Goal: Information Seeking & Learning: Learn about a topic

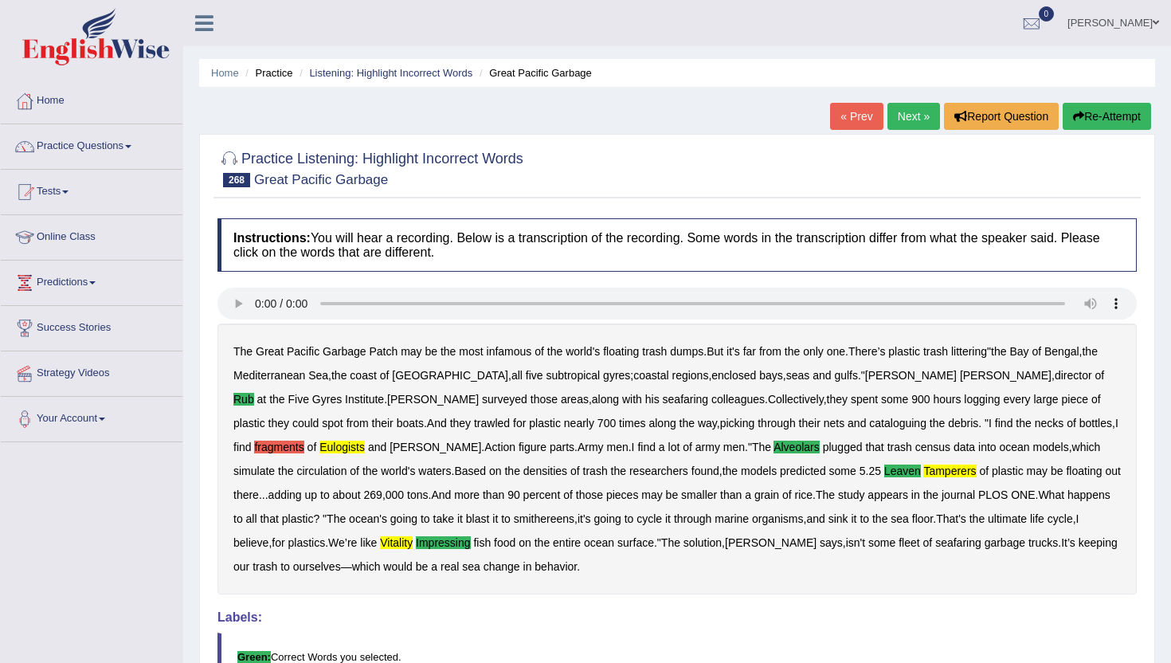
click at [912, 115] on link "Next »" at bounding box center [914, 116] width 53 height 27
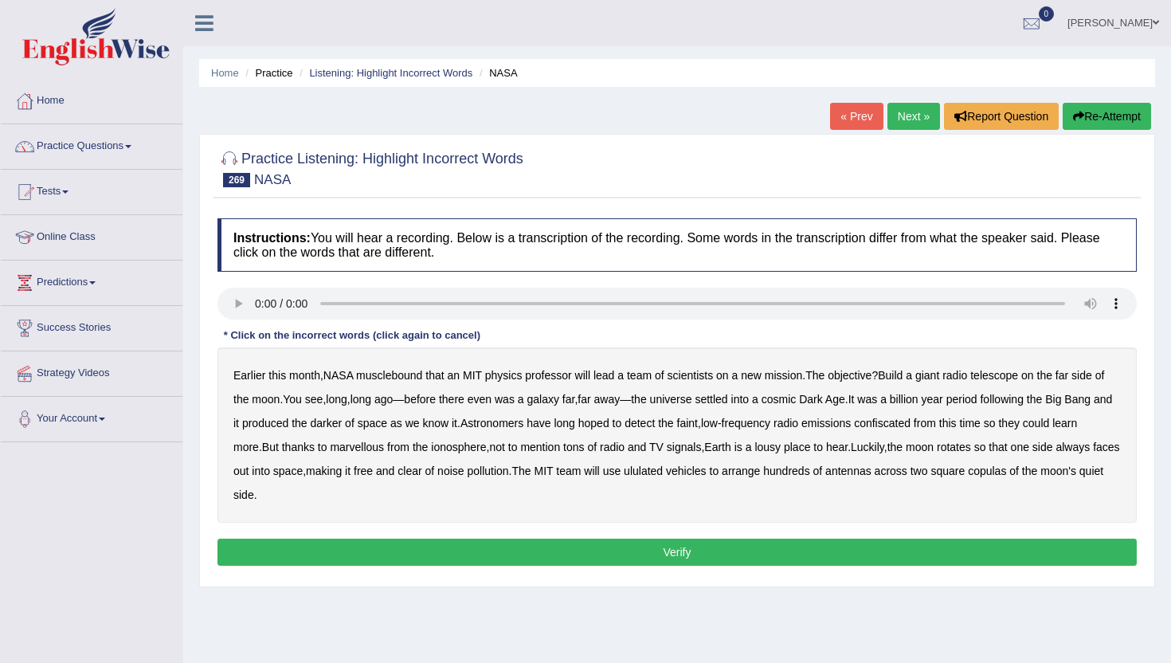
click at [396, 372] on b "musclebound" at bounding box center [389, 375] width 66 height 13
click at [343, 424] on b "darker" at bounding box center [327, 423] width 32 height 13
click at [911, 417] on b "confiscated" at bounding box center [882, 423] width 57 height 13
click at [384, 453] on b "marvellous" at bounding box center [357, 447] width 54 height 13
click at [663, 470] on b "ululated" at bounding box center [643, 471] width 39 height 13
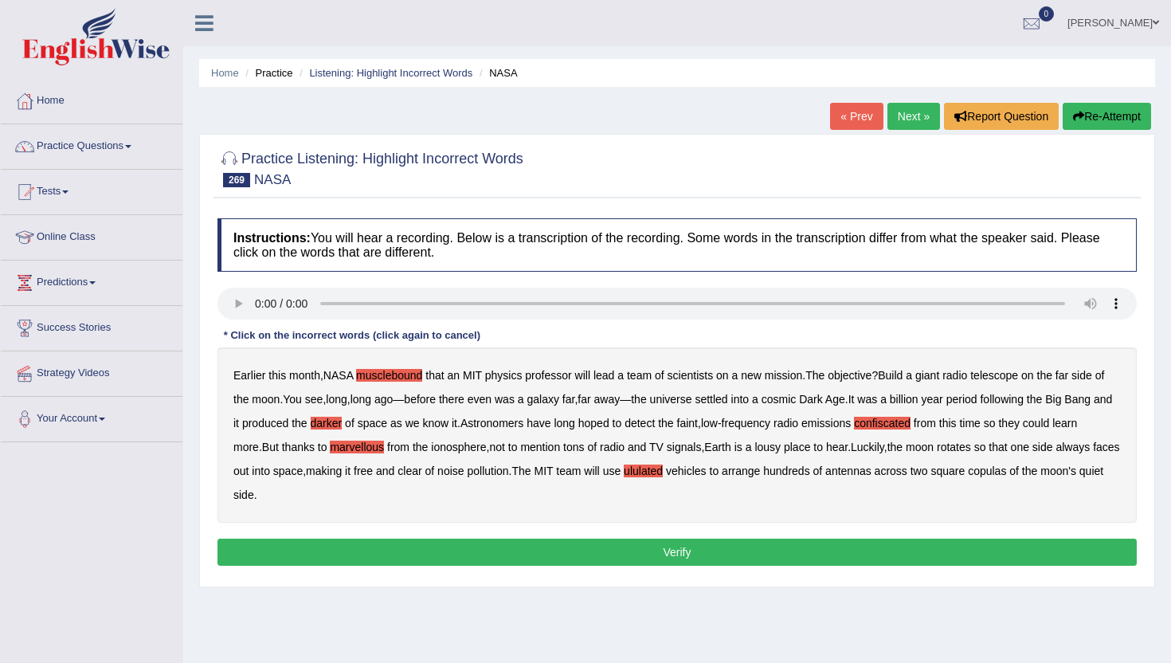
click at [1006, 467] on b "copulas" at bounding box center [987, 471] width 38 height 13
click at [1002, 553] on button "Verify" at bounding box center [678, 552] width 920 height 27
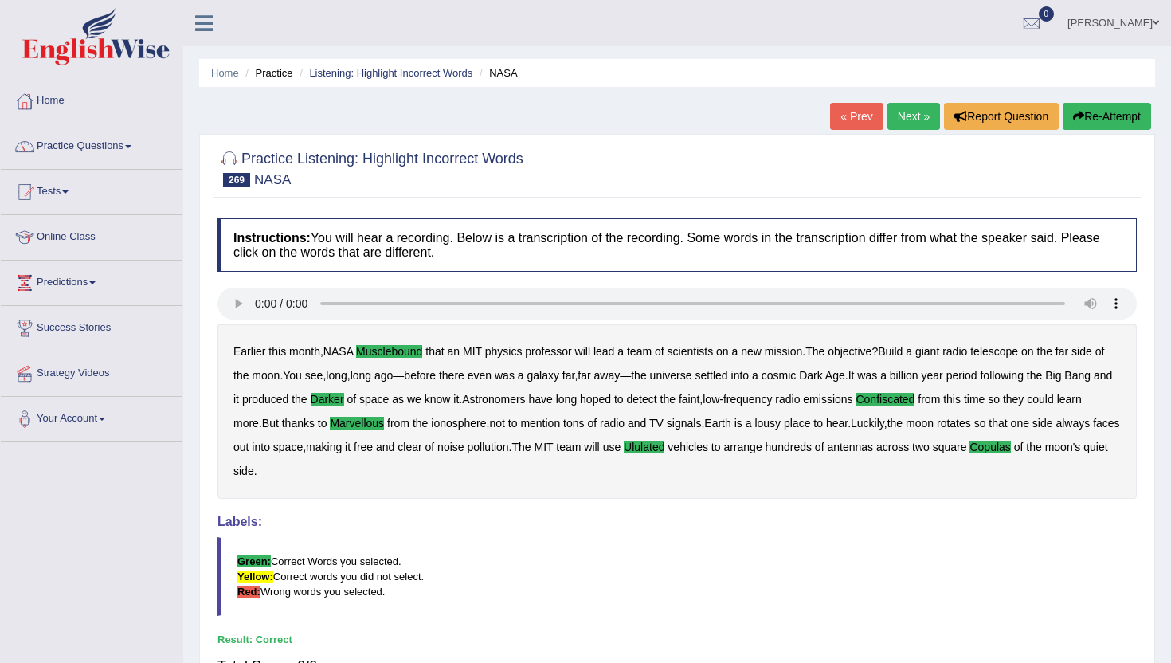
click at [901, 114] on link "Next »" at bounding box center [914, 116] width 53 height 27
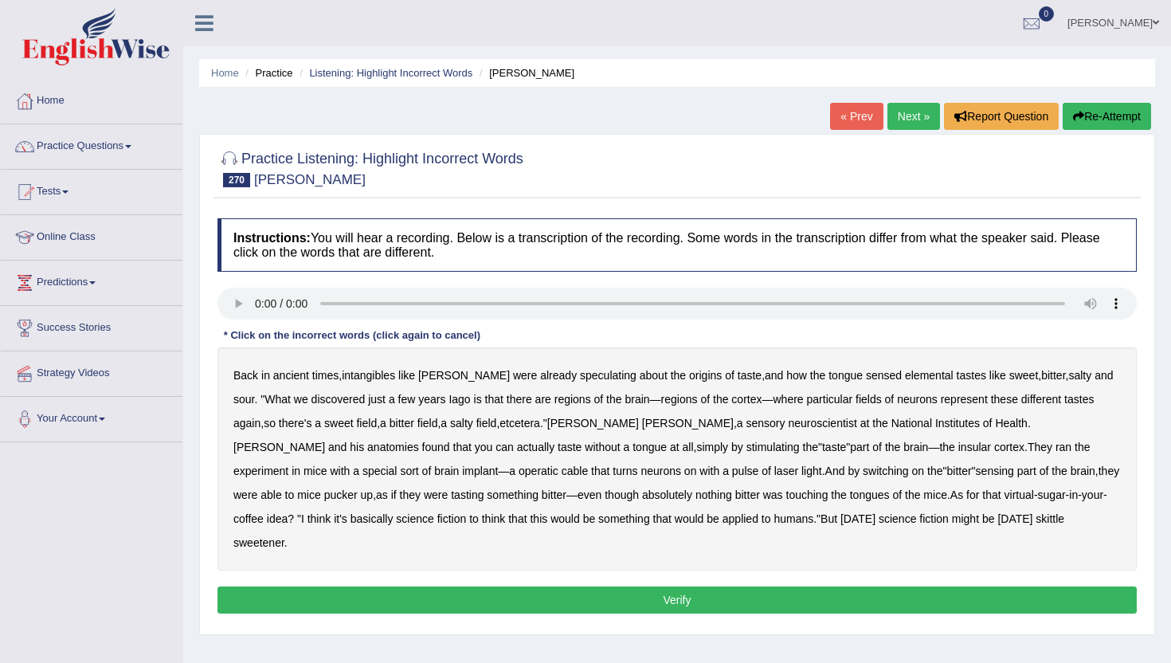
click at [386, 376] on b "intangibles" at bounding box center [368, 375] width 53 height 13
click at [419, 441] on b "anatomies" at bounding box center [393, 447] width 52 height 13
click at [519, 465] on b "operatic" at bounding box center [539, 471] width 40 height 13
click at [1036, 520] on b "skittle" at bounding box center [1050, 518] width 29 height 13
click at [805, 587] on button "Verify" at bounding box center [678, 600] width 920 height 27
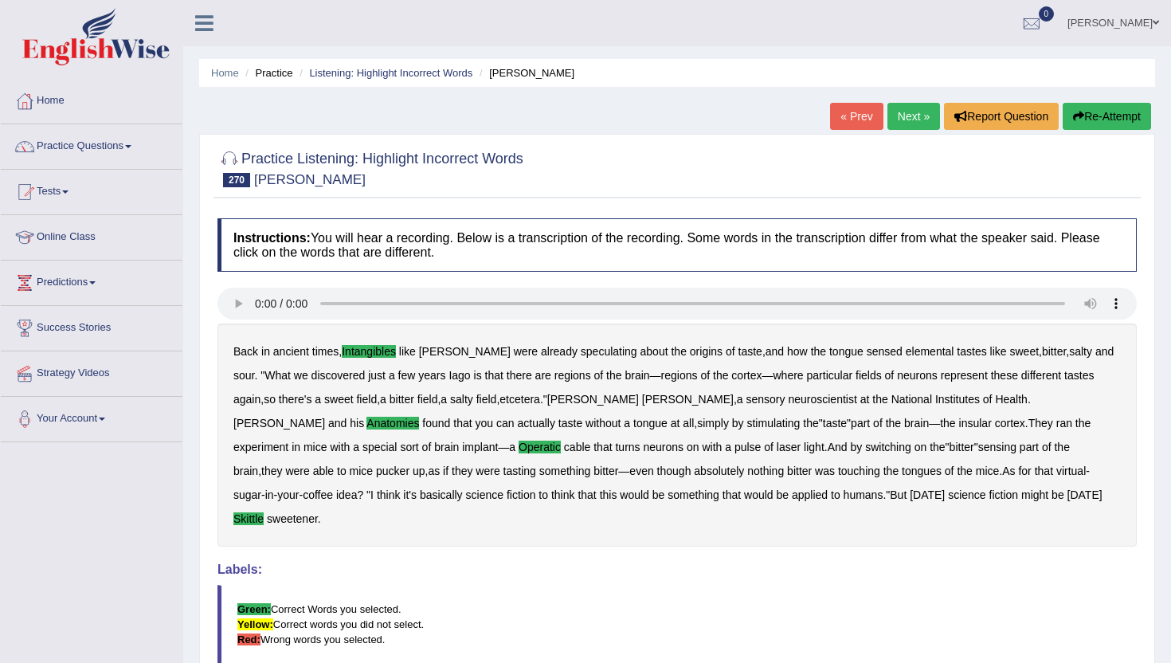
click at [915, 103] on link "Next »" at bounding box center [914, 116] width 53 height 27
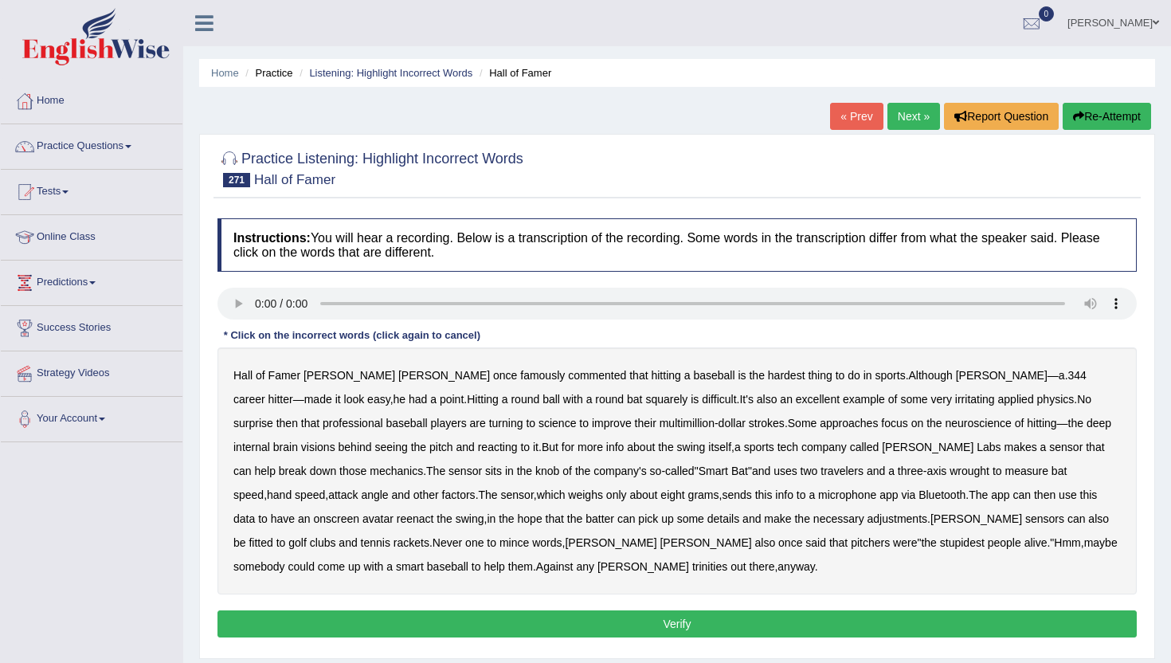
click at [712, 324] on div "Instructions: You will hear a recording. Below is a transcription of the record…" at bounding box center [678, 430] width 928 height 440
click at [955, 399] on b "irritating" at bounding box center [975, 399] width 40 height 13
click at [335, 441] on b "visions" at bounding box center [318, 447] width 34 height 13
click at [821, 473] on b "travelers" at bounding box center [842, 471] width 43 height 13
click at [818, 496] on b "microphone" at bounding box center [847, 494] width 58 height 13
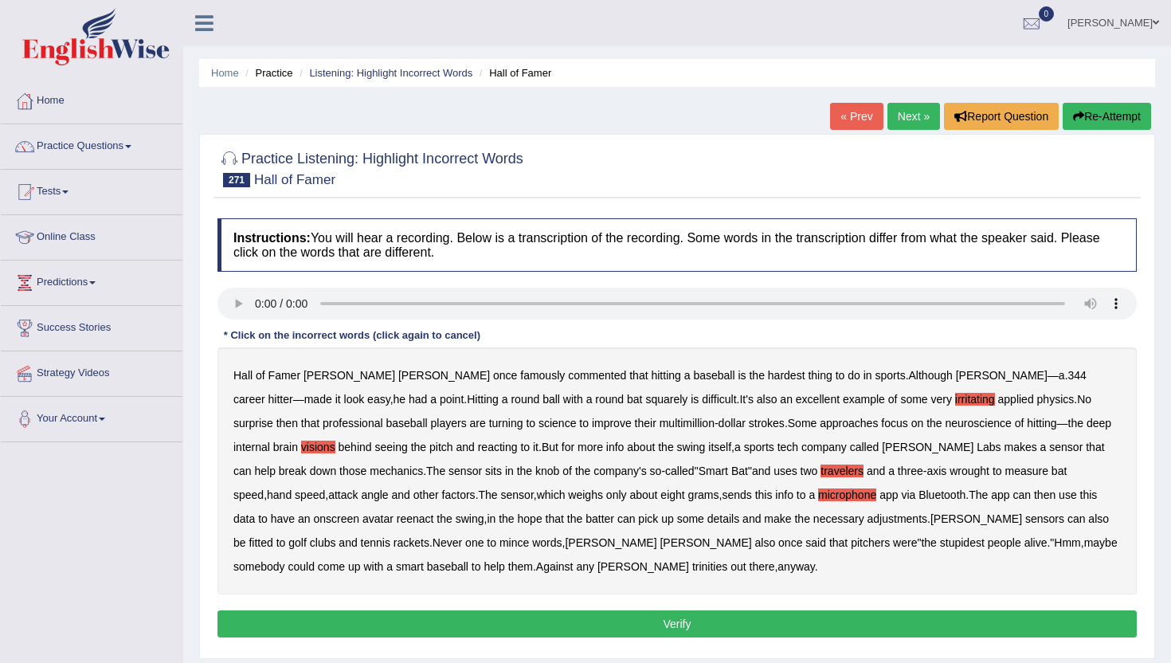
click at [851, 547] on b "pitchers" at bounding box center [870, 542] width 39 height 13
click at [559, 625] on button "Verify" at bounding box center [678, 623] width 920 height 27
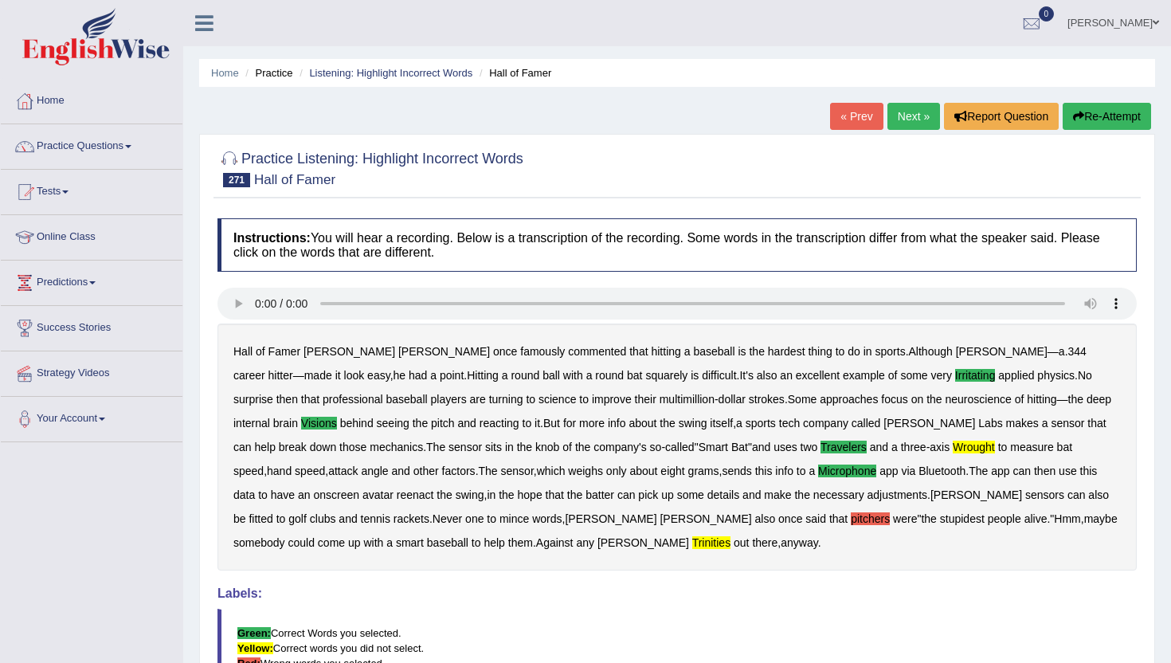
click at [912, 117] on link "Next »" at bounding box center [914, 116] width 53 height 27
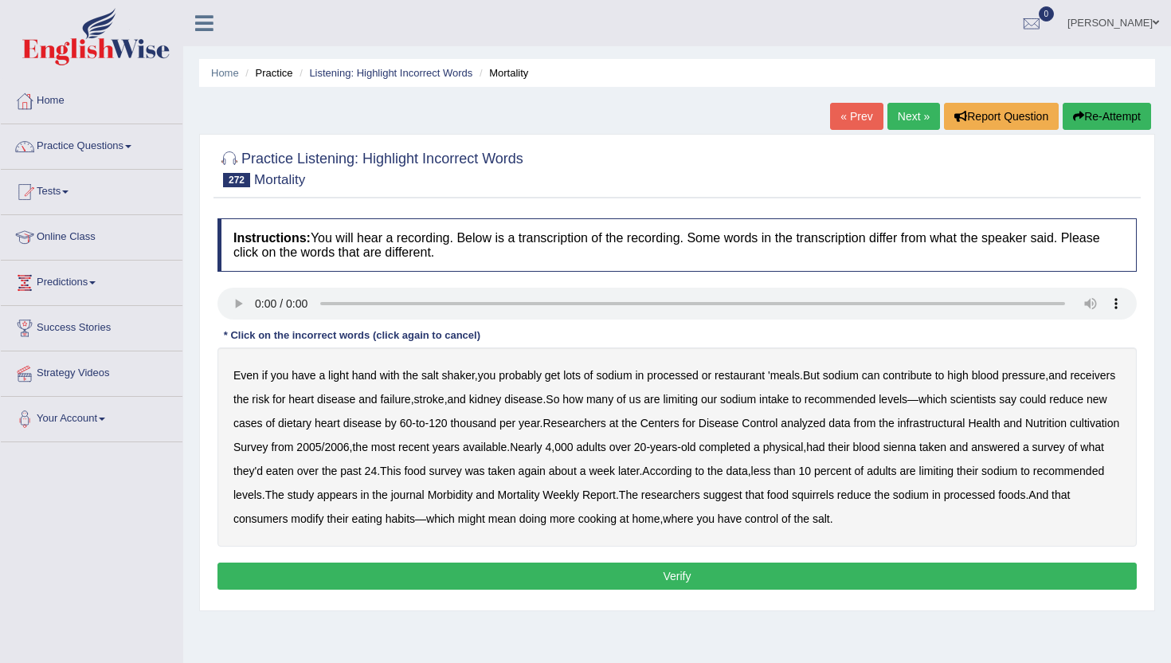
click at [1070, 382] on b "receivers" at bounding box center [1092, 375] width 45 height 13
click at [312, 419] on b "dietary" at bounding box center [294, 423] width 33 height 13
click at [966, 421] on b "infrastructural" at bounding box center [932, 423] width 68 height 13
click at [916, 447] on b "sienna" at bounding box center [900, 447] width 33 height 13
click at [834, 495] on b "squirrels" at bounding box center [813, 494] width 42 height 13
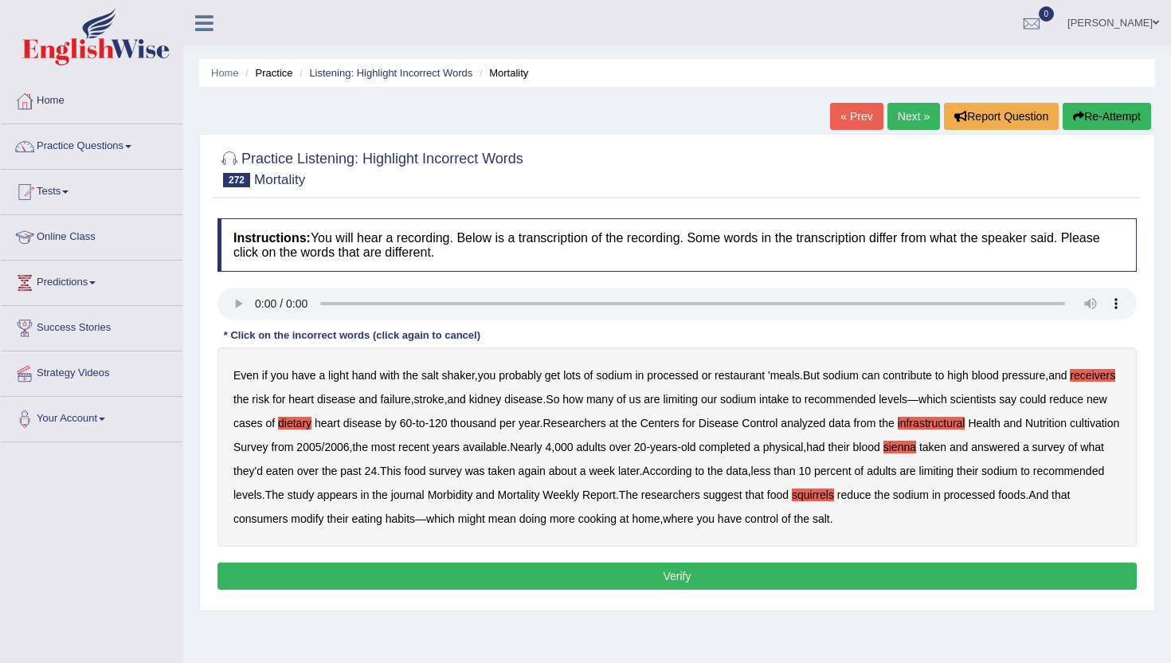
click at [970, 577] on button "Verify" at bounding box center [678, 576] width 920 height 27
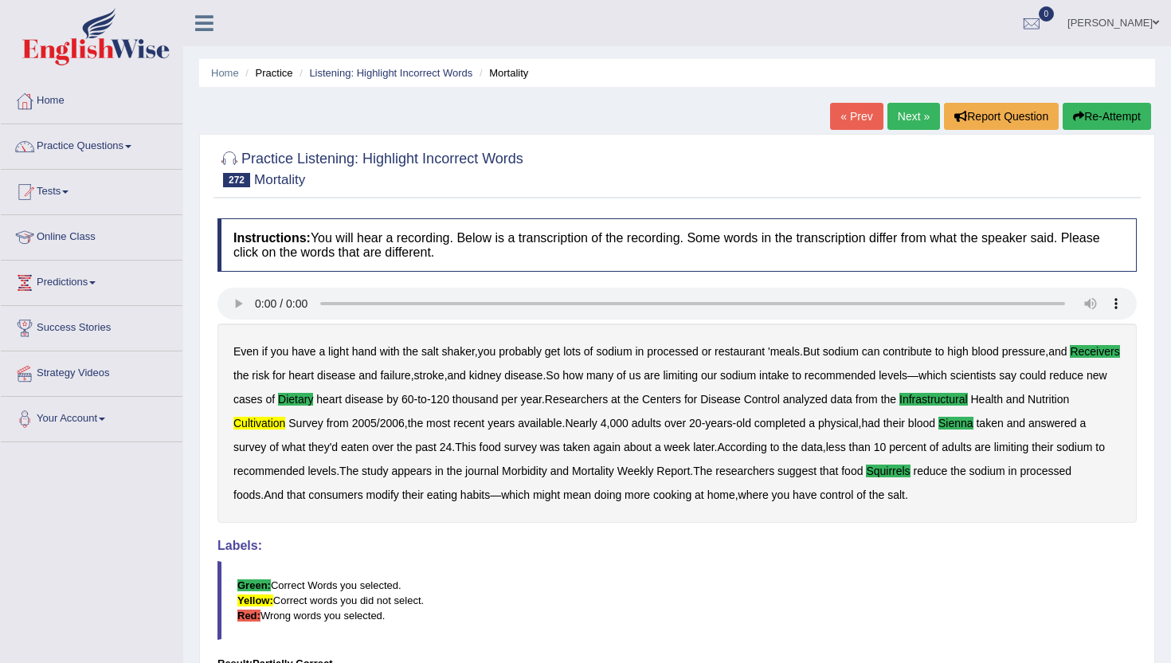
click at [913, 121] on link "Next »" at bounding box center [914, 116] width 53 height 27
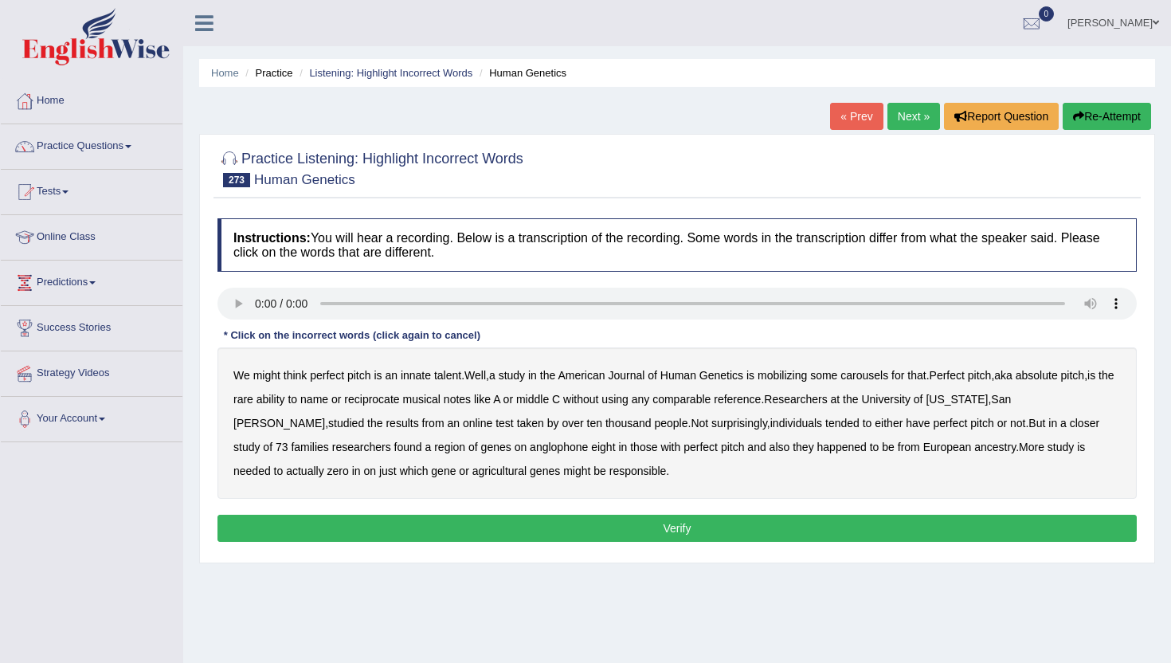
click at [807, 378] on b "mobilizing" at bounding box center [782, 375] width 49 height 13
click at [882, 376] on b "carousels" at bounding box center [865, 375] width 48 height 13
click at [399, 402] on b "reciprocate" at bounding box center [371, 399] width 55 height 13
click at [530, 448] on b "anglophone" at bounding box center [559, 447] width 58 height 13
click at [473, 472] on b "agricultural" at bounding box center [500, 471] width 54 height 13
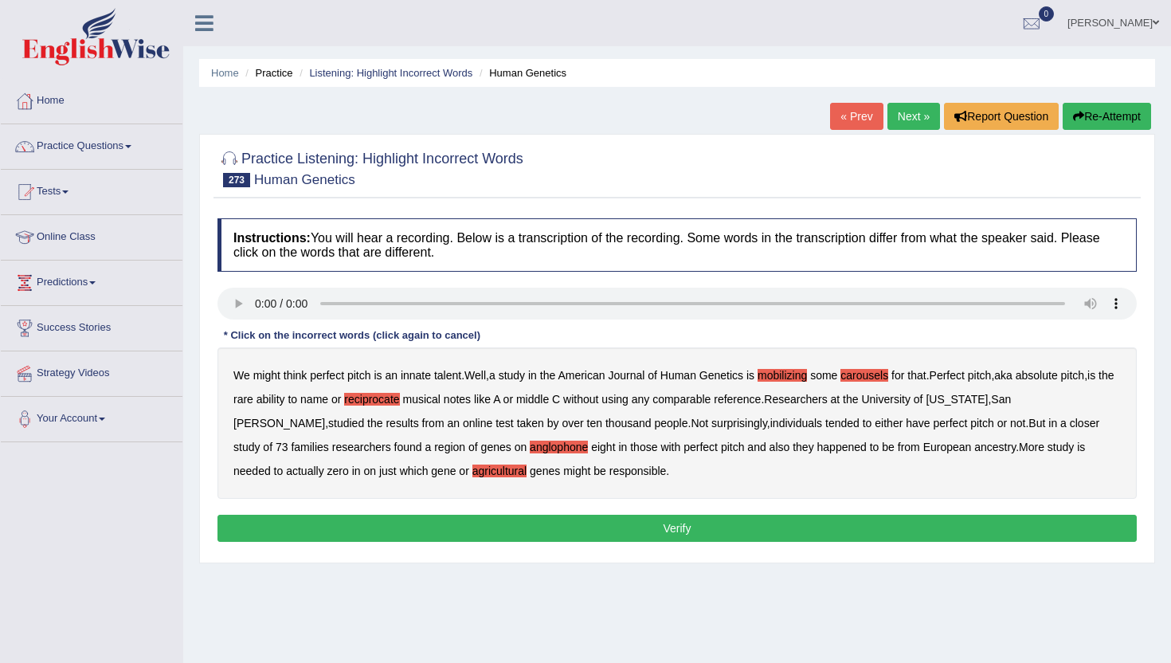
click at [644, 538] on button "Verify" at bounding box center [678, 528] width 920 height 27
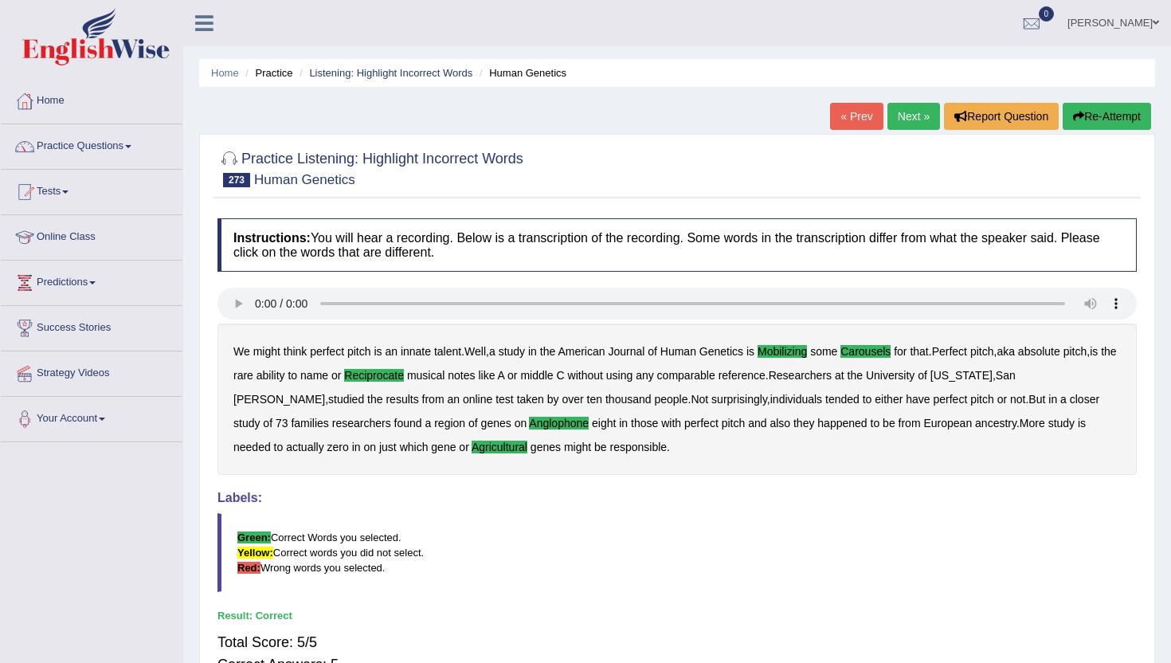
click at [897, 119] on link "Next »" at bounding box center [914, 116] width 53 height 27
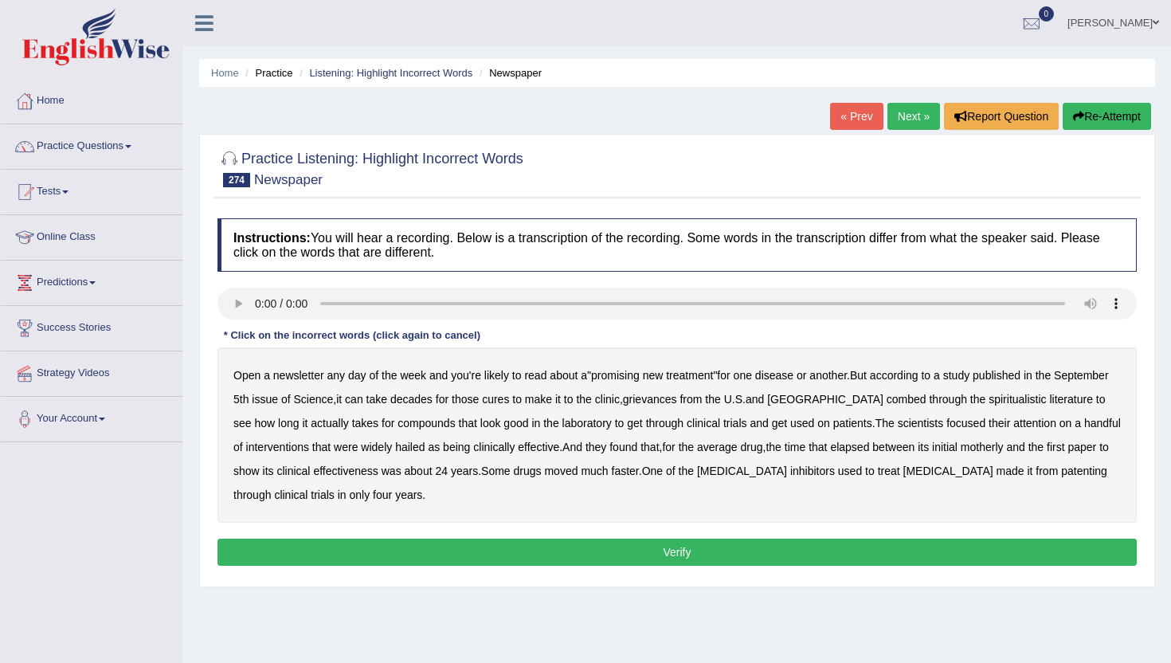
click at [312, 374] on b "newsletter" at bounding box center [298, 375] width 51 height 13
click at [677, 402] on b "grievances" at bounding box center [650, 399] width 54 height 13
click at [1009, 403] on b "spiritualistic" at bounding box center [1017, 399] width 57 height 13
click at [1004, 446] on b "motherly" at bounding box center [982, 447] width 43 height 13
click at [414, 551] on button "Verify" at bounding box center [678, 552] width 920 height 27
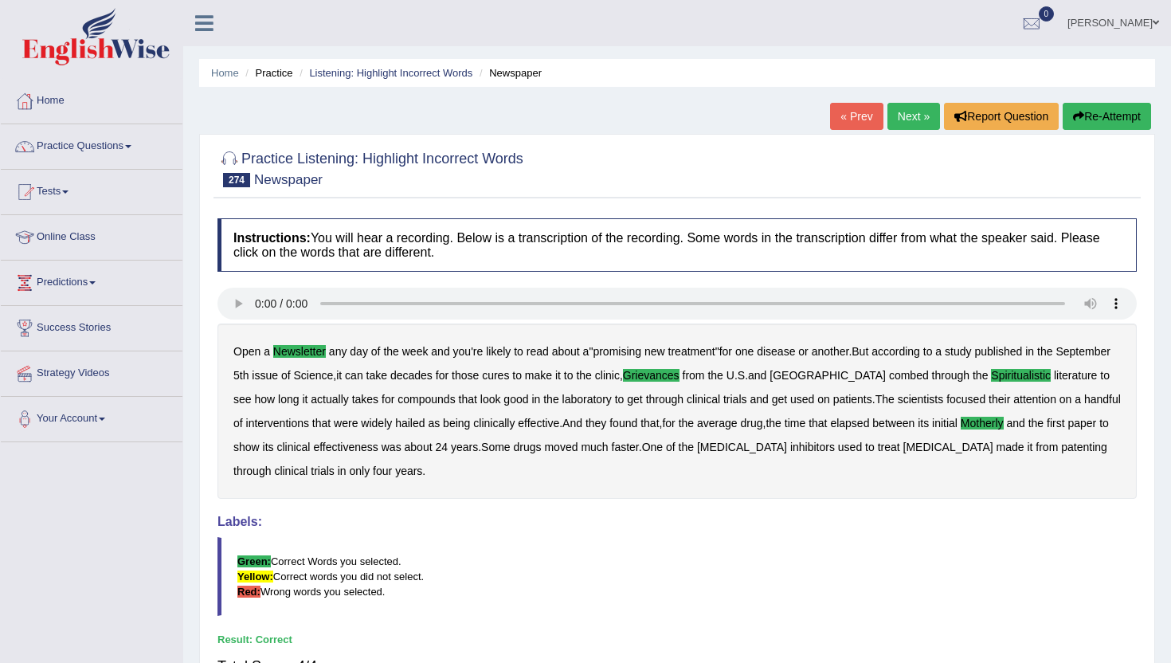
click at [915, 116] on link "Next »" at bounding box center [914, 116] width 53 height 27
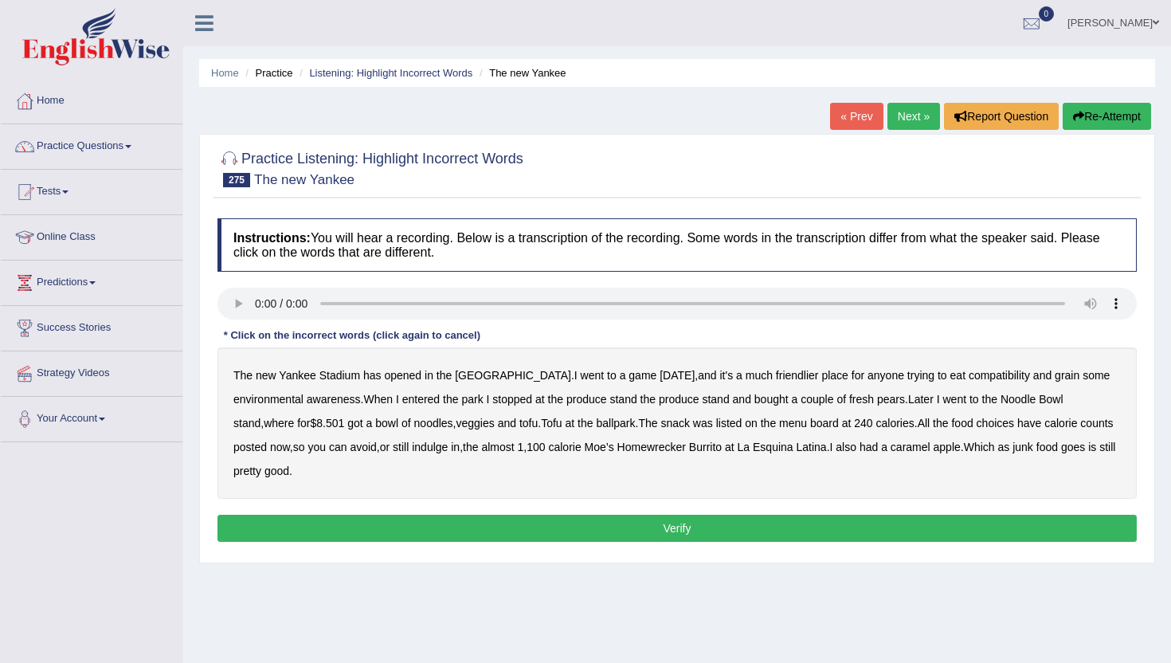
click at [969, 372] on b "compatibility" at bounding box center [999, 375] width 61 height 13
click at [755, 398] on b "bought" at bounding box center [772, 399] width 34 height 13
click at [409, 534] on button "Verify" at bounding box center [678, 528] width 920 height 27
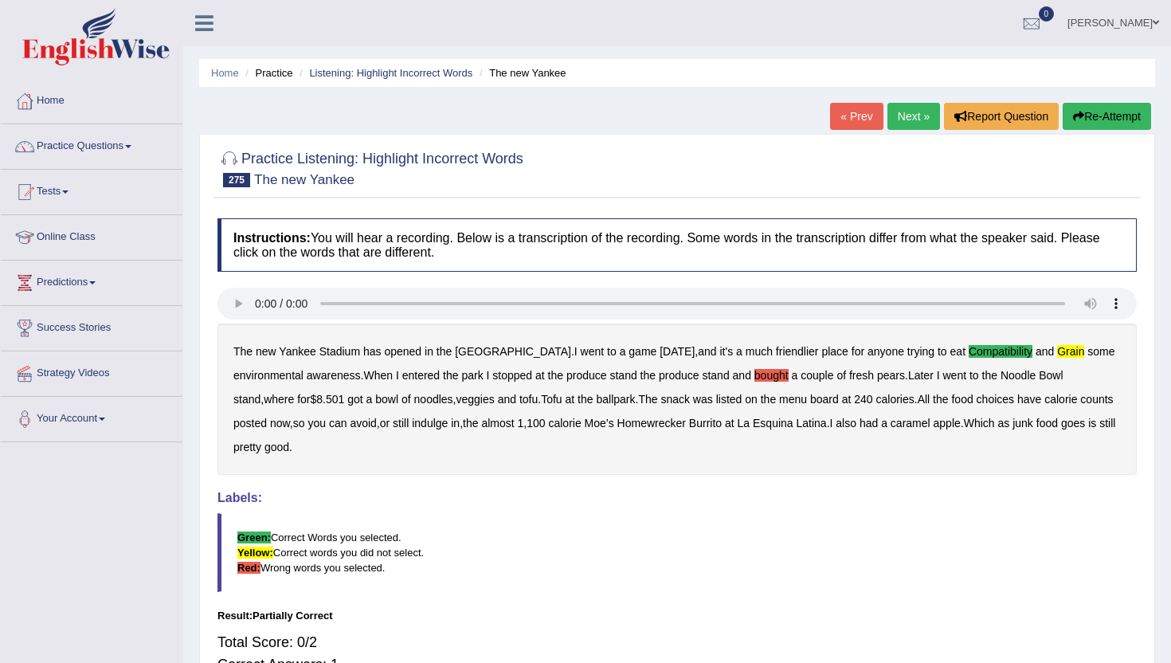
click at [908, 111] on link "Next »" at bounding box center [914, 116] width 53 height 27
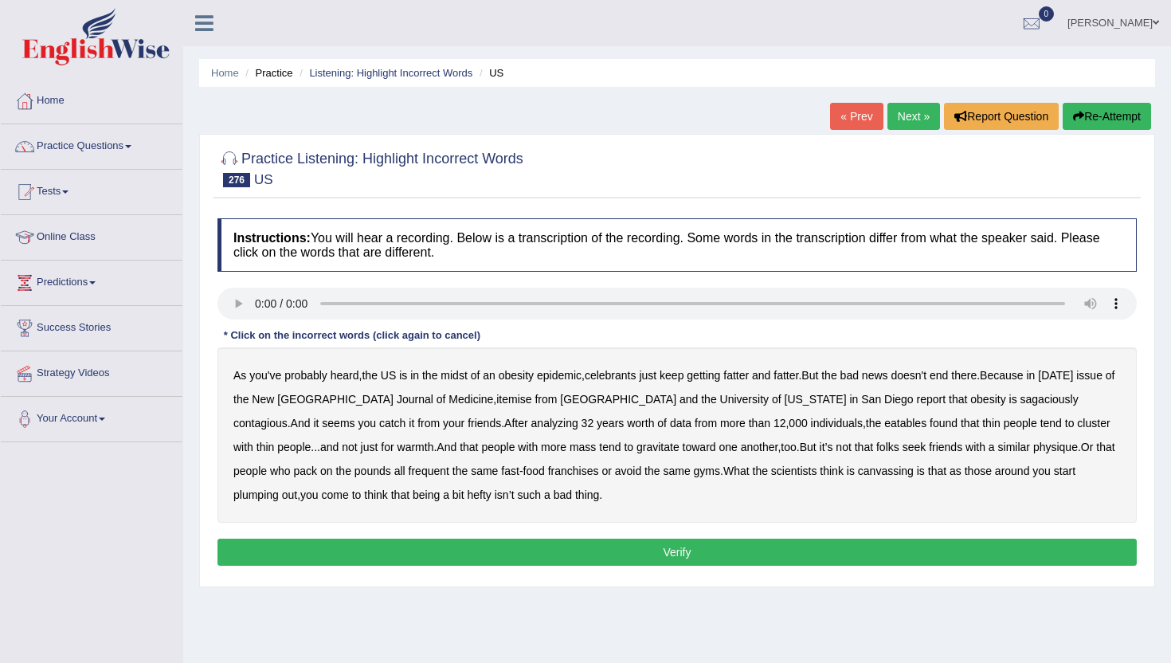
click at [637, 379] on b "celebrants" at bounding box center [611, 375] width 52 height 13
click at [496, 396] on b "itemise" at bounding box center [513, 399] width 35 height 13
click at [1021, 400] on b "sagaciously" at bounding box center [1050, 399] width 58 height 13
click at [885, 424] on b "eatables" at bounding box center [906, 423] width 42 height 13
click at [858, 469] on b "canvassing" at bounding box center [886, 471] width 56 height 13
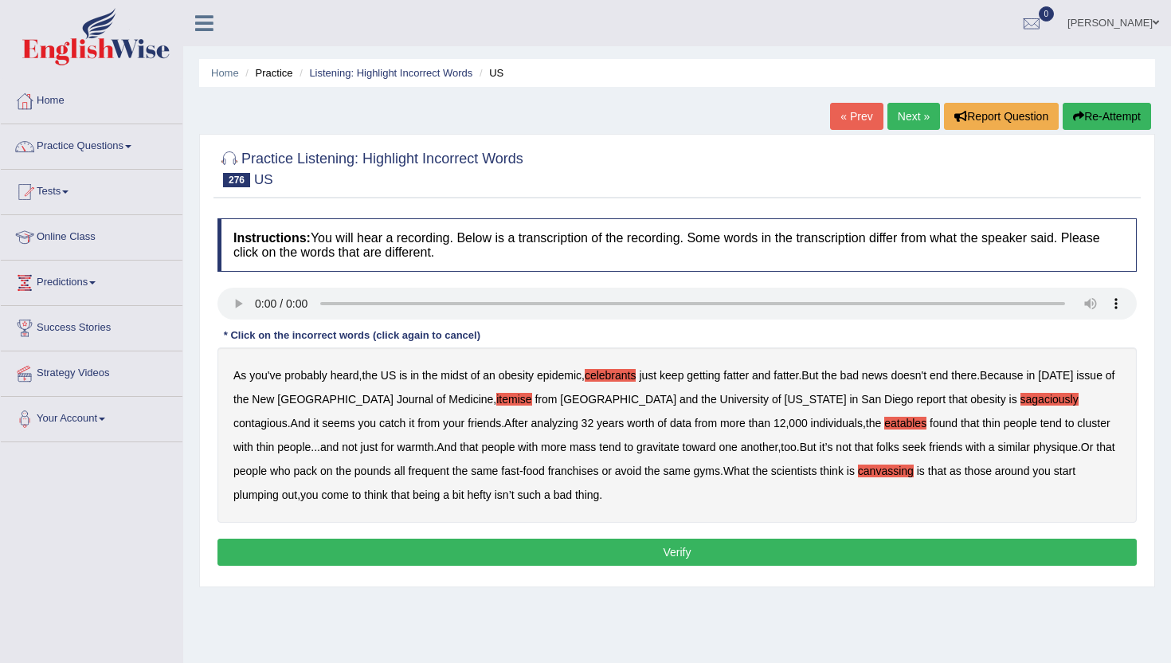
click at [491, 547] on button "Verify" at bounding box center [678, 552] width 920 height 27
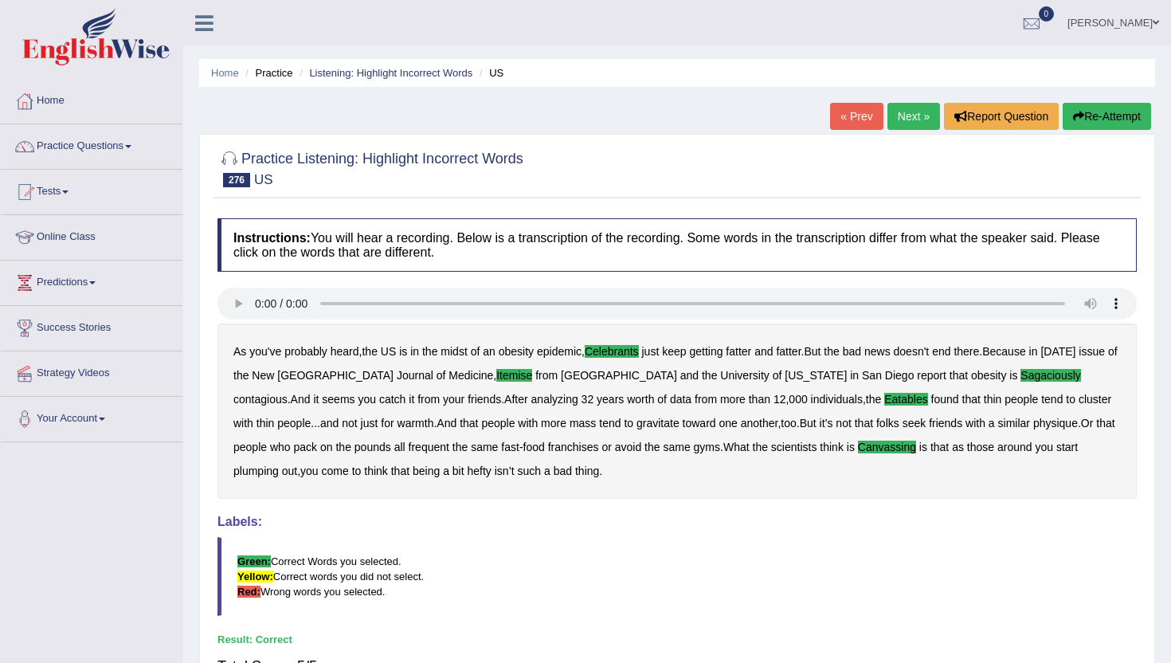
click at [909, 111] on link "Next »" at bounding box center [914, 116] width 53 height 27
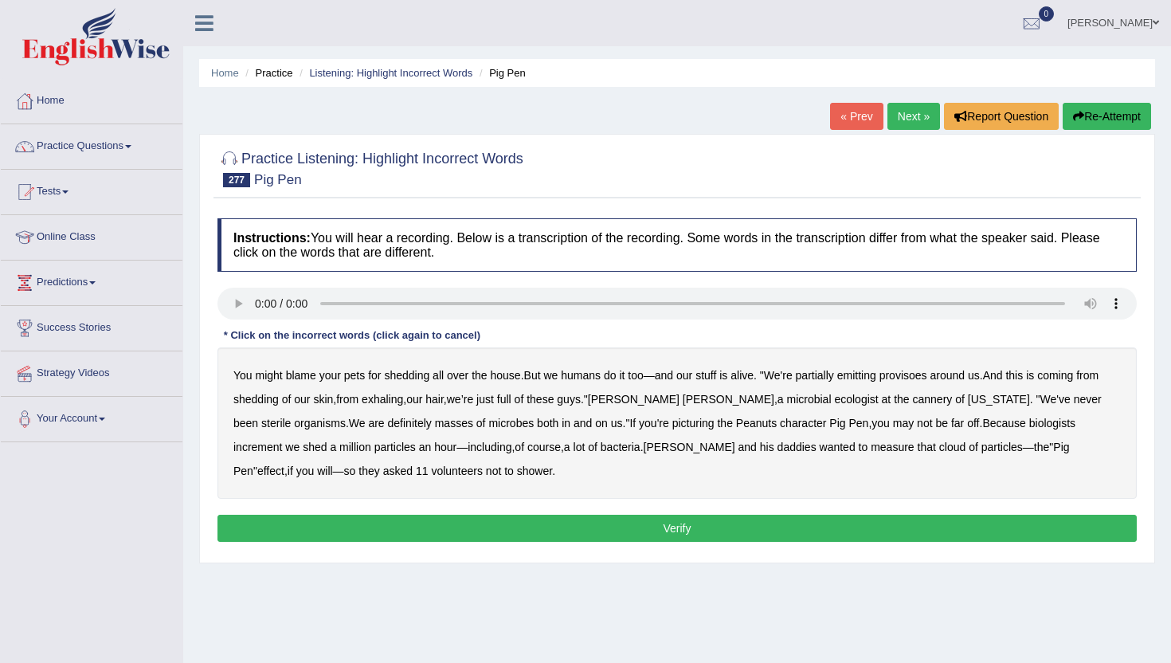
click at [826, 376] on b "partially" at bounding box center [815, 375] width 38 height 13
click at [925, 371] on b "provisoes" at bounding box center [904, 375] width 48 height 13
click at [913, 398] on b "cannery" at bounding box center [933, 399] width 40 height 13
click at [282, 441] on b "increment" at bounding box center [257, 447] width 49 height 13
click at [778, 448] on b "daddies" at bounding box center [797, 447] width 39 height 13
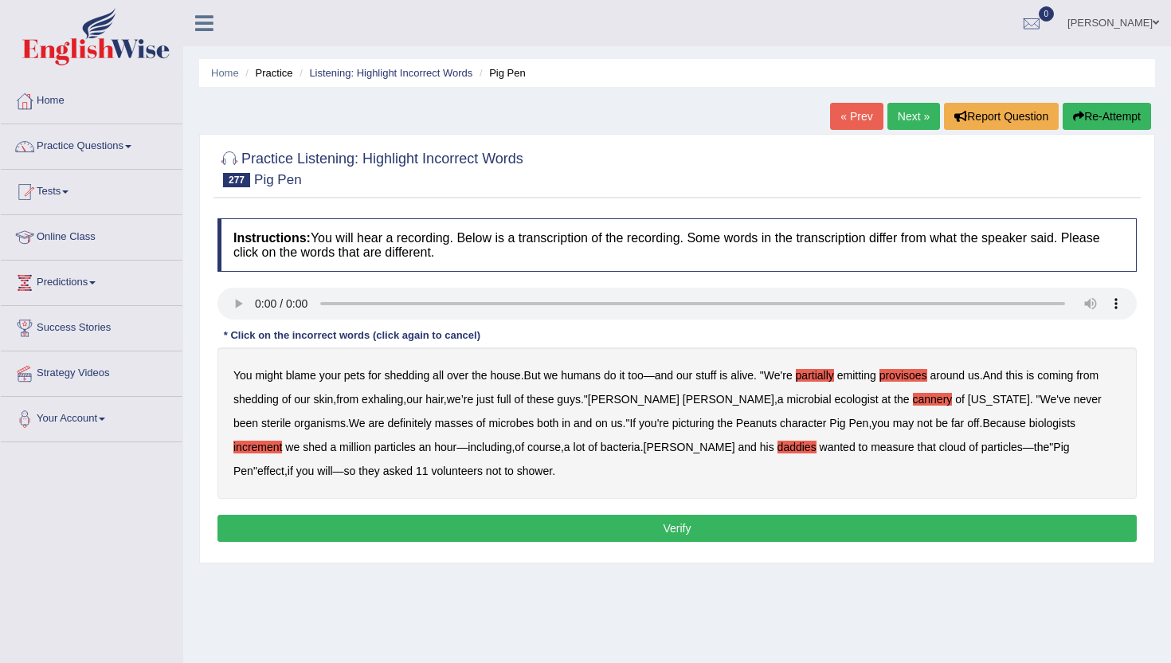
click at [381, 529] on button "Verify" at bounding box center [678, 528] width 920 height 27
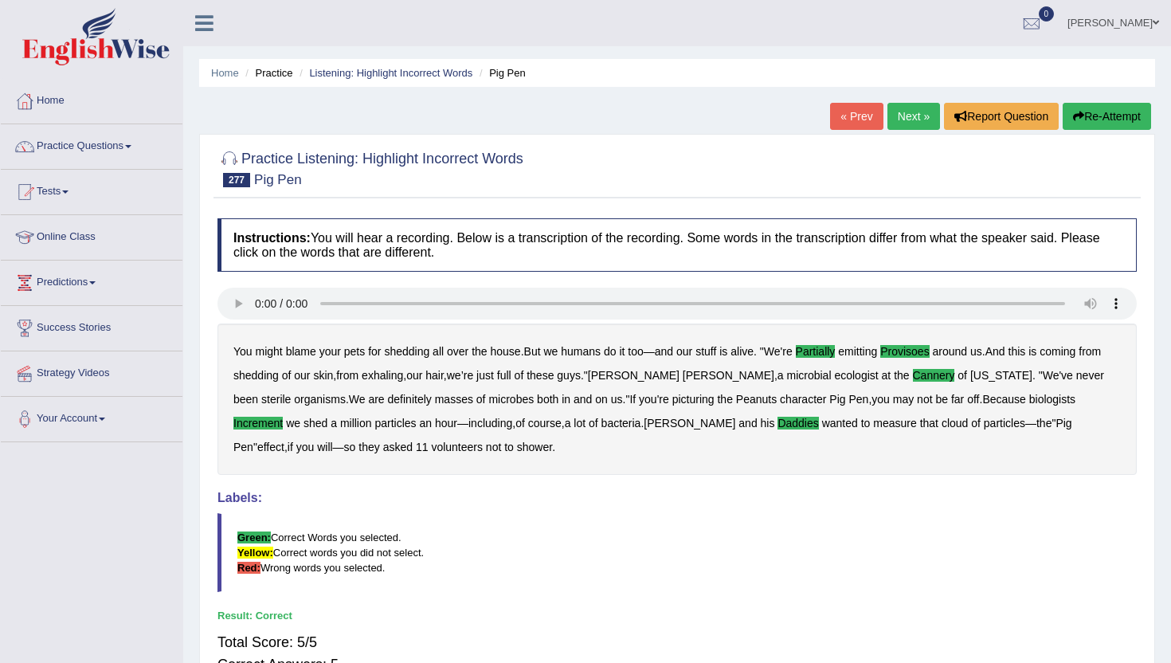
click at [905, 116] on link "Next »" at bounding box center [914, 116] width 53 height 27
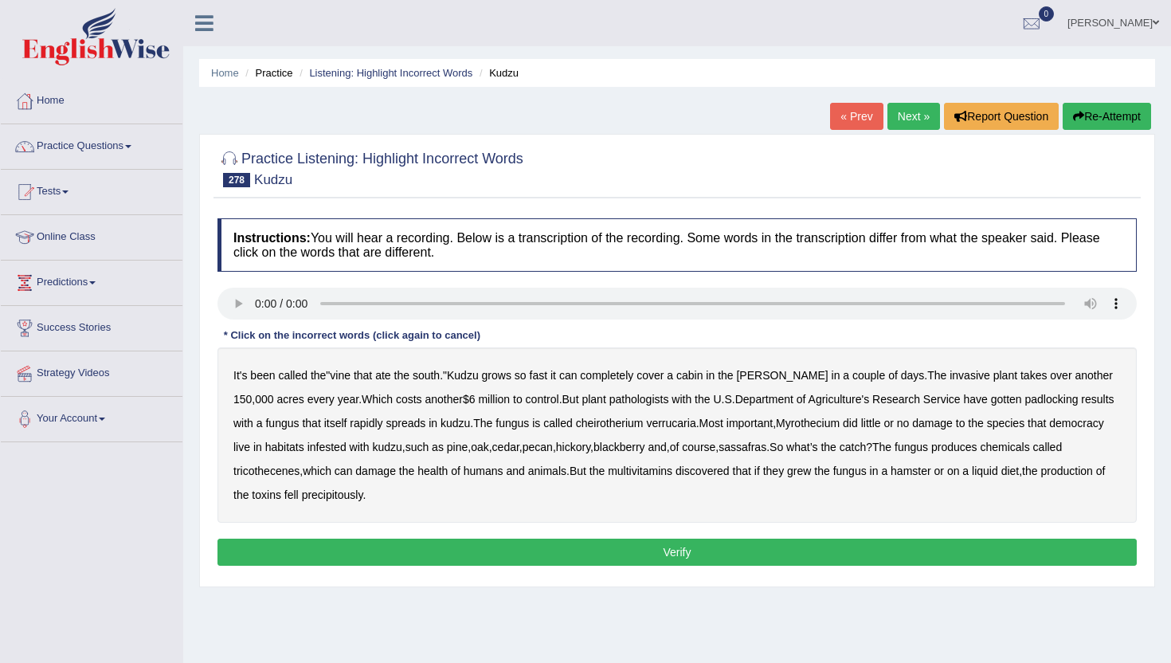
click at [1038, 396] on b "padlocking" at bounding box center [1052, 399] width 53 height 13
click at [592, 422] on b "cheirotherium" at bounding box center [610, 423] width 68 height 13
click at [597, 421] on b "cheirotherium" at bounding box center [610, 423] width 68 height 13
click at [597, 418] on b "cheirotherium" at bounding box center [610, 423] width 68 height 13
click at [1070, 421] on b "democracy" at bounding box center [1076, 423] width 54 height 13
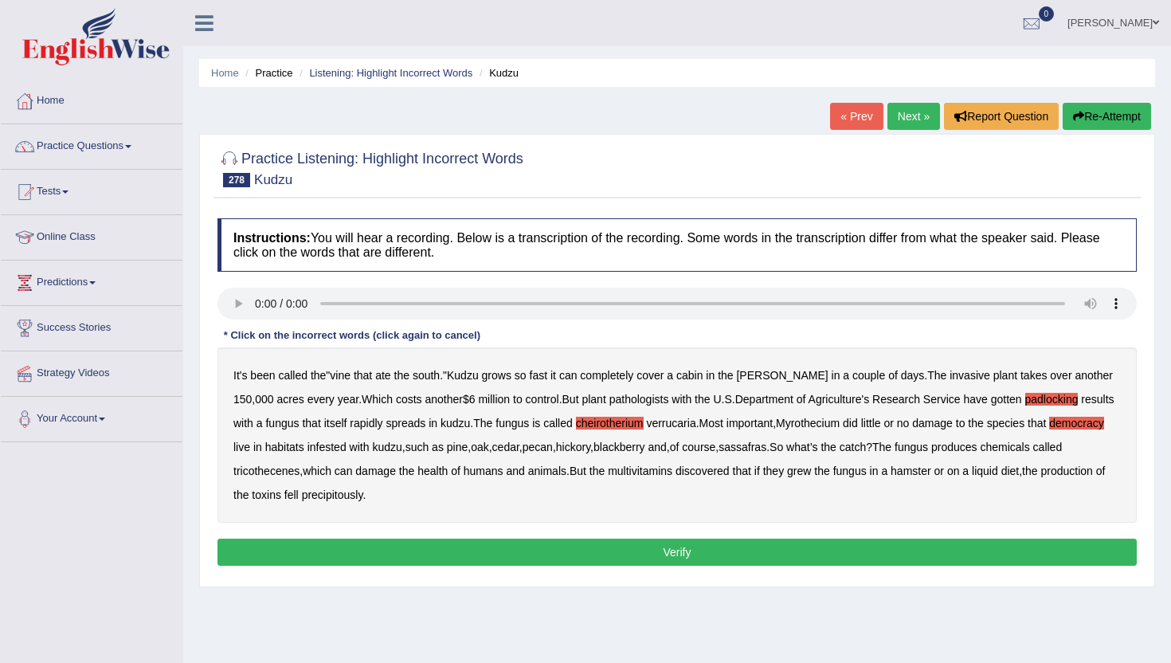
click at [648, 471] on b "multivitamins" at bounding box center [640, 471] width 65 height 13
click at [932, 469] on b "hamster" at bounding box center [911, 471] width 41 height 13
click at [1064, 422] on b "democracy" at bounding box center [1076, 423] width 54 height 13
click at [898, 550] on button "Verify" at bounding box center [678, 552] width 920 height 27
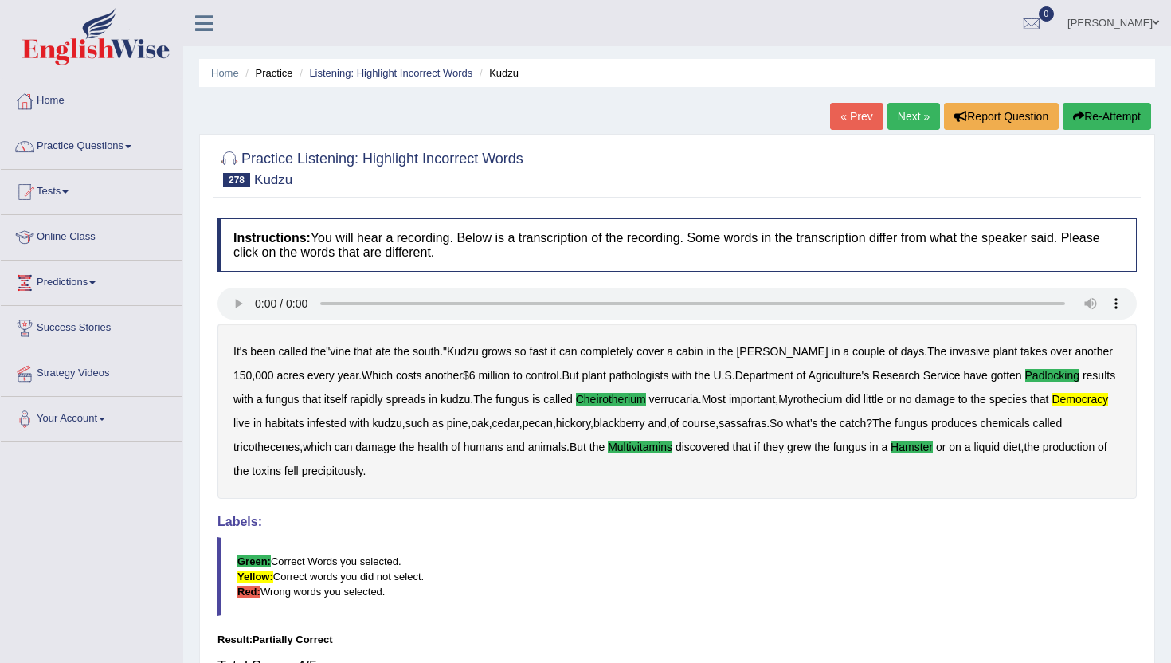
click at [903, 110] on link "Next »" at bounding box center [914, 116] width 53 height 27
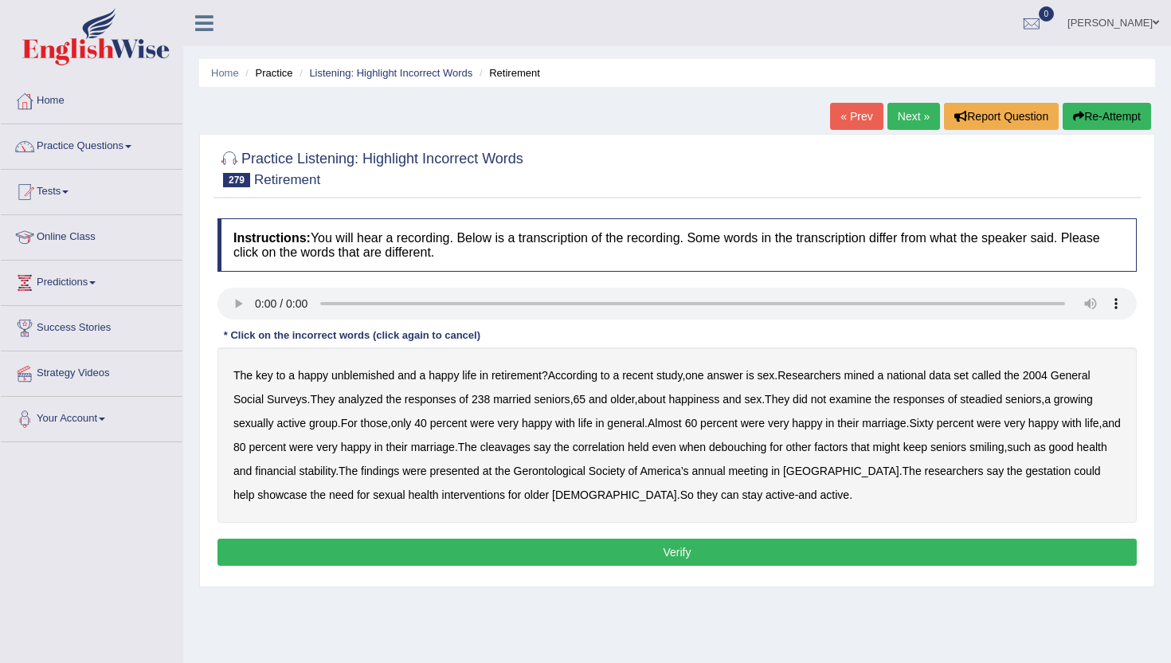
click at [349, 377] on b "unblemished" at bounding box center [363, 375] width 63 height 13
click at [1002, 399] on b "steadied" at bounding box center [981, 399] width 42 height 13
click at [528, 447] on b "cleavages" at bounding box center [506, 447] width 50 height 13
click at [764, 447] on b "debouching" at bounding box center [737, 447] width 57 height 13
click at [1026, 470] on b "gestation" at bounding box center [1048, 471] width 45 height 13
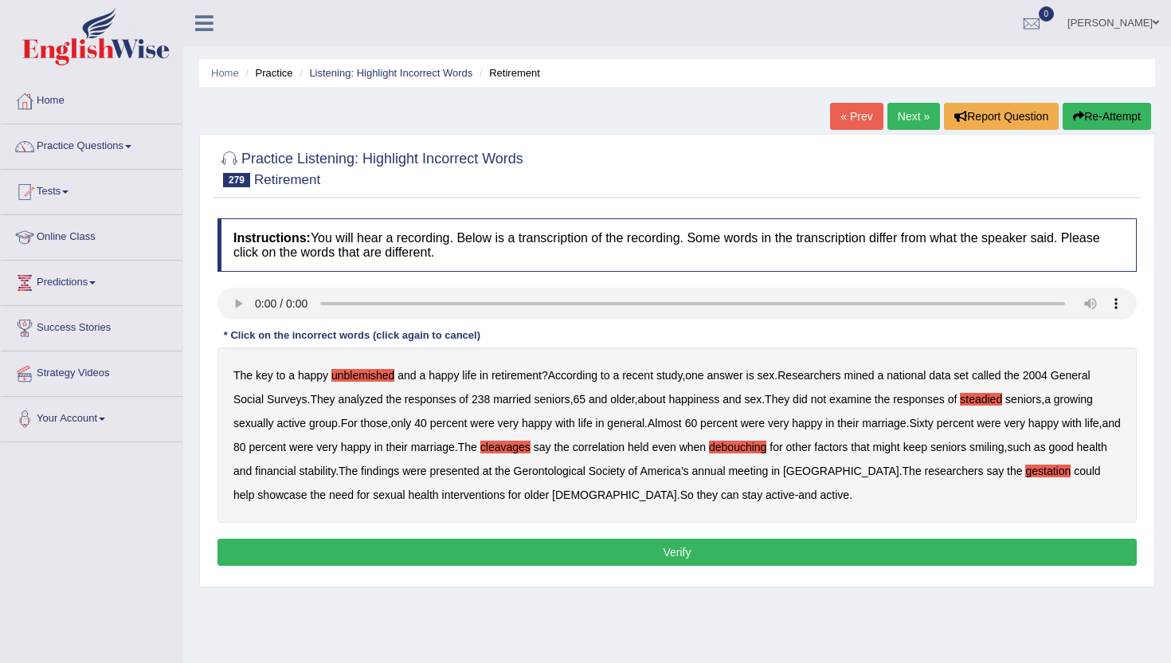
click at [748, 551] on button "Verify" at bounding box center [678, 552] width 920 height 27
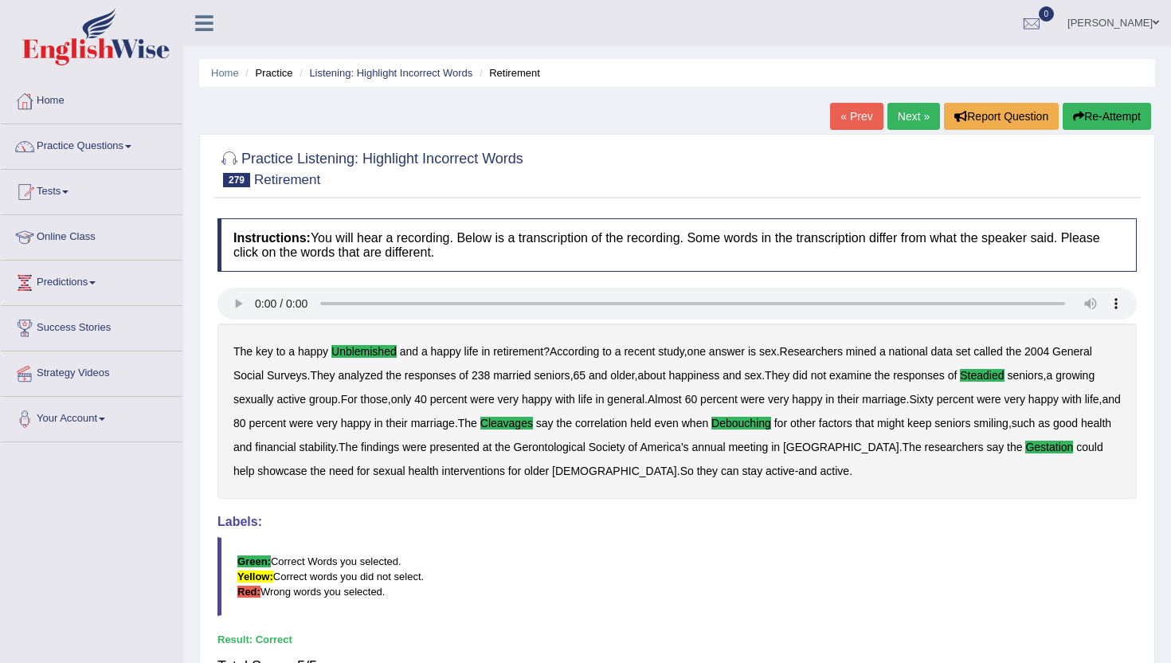
click at [900, 120] on link "Next »" at bounding box center [914, 116] width 53 height 27
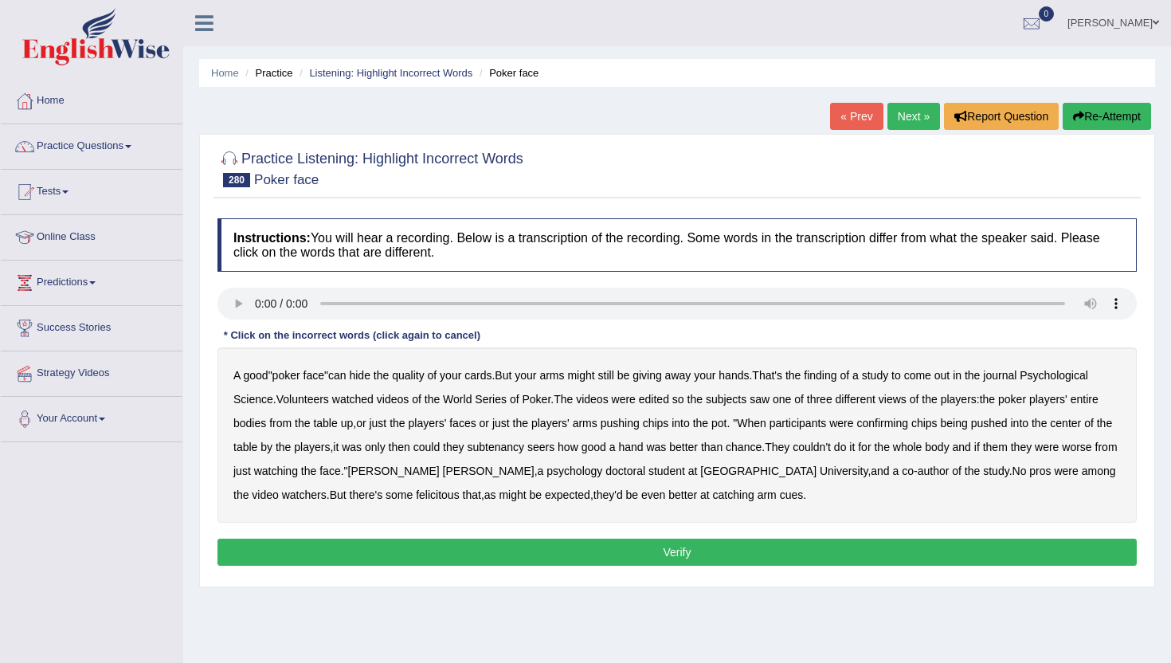
click at [908, 425] on b "confirming" at bounding box center [883, 423] width 52 height 13
click at [524, 447] on b "subtenancy" at bounding box center [495, 447] width 57 height 13
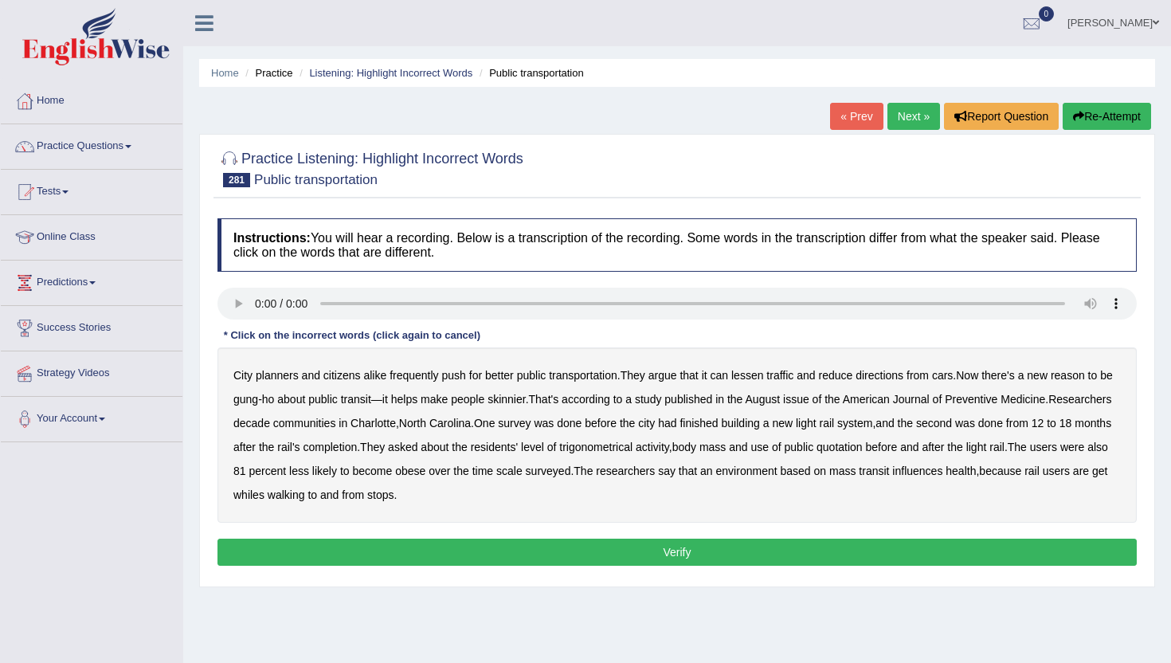
click at [929, 377] on b "from" at bounding box center [918, 375] width 22 height 13
click at [904, 372] on b "directions" at bounding box center [880, 375] width 48 height 13
click at [929, 373] on b "from" at bounding box center [918, 375] width 22 height 13
click at [336, 422] on div "City planners and citizens alike frequently push for better public transportati…" at bounding box center [678, 434] width 920 height 175
click at [270, 422] on b "decade" at bounding box center [251, 423] width 37 height 13
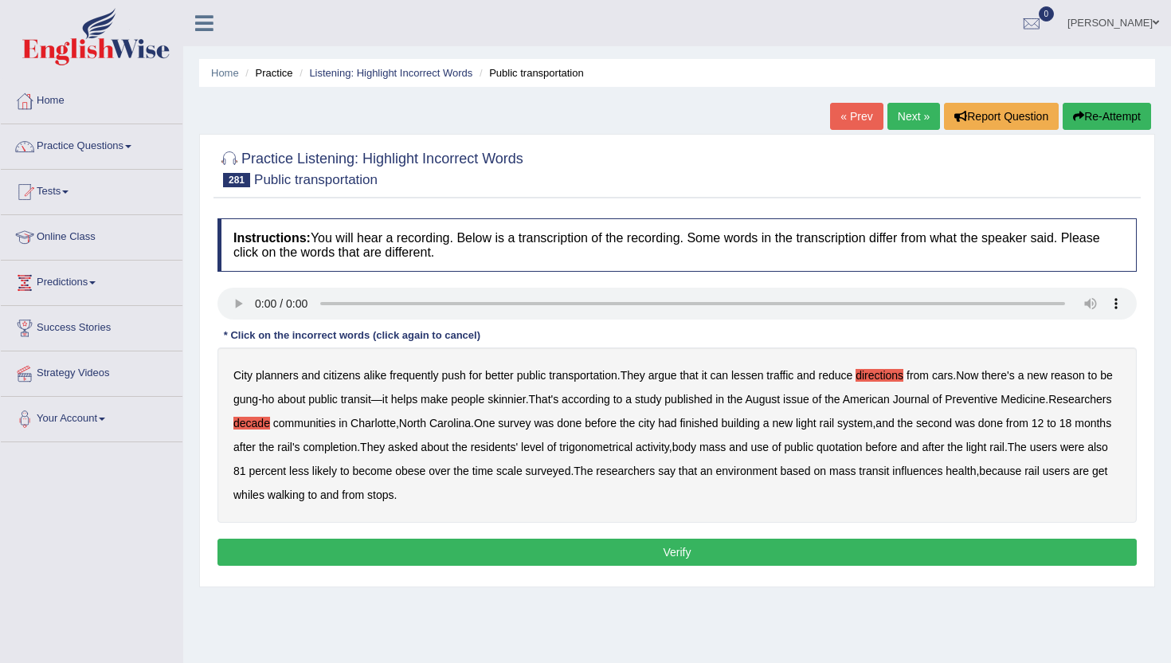
click at [633, 448] on b "trigonometrical" at bounding box center [595, 447] width 73 height 13
click at [863, 447] on b "quotation" at bounding box center [840, 447] width 46 height 13
click at [555, 547] on button "Verify" at bounding box center [678, 552] width 920 height 27
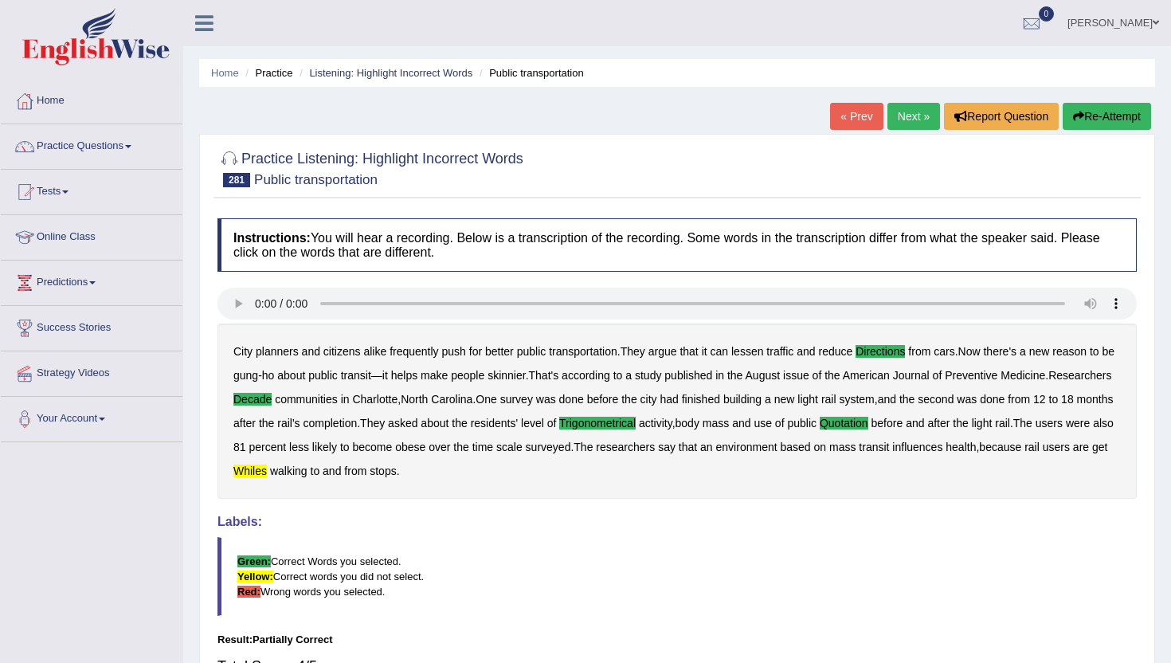
click at [929, 112] on link "Next »" at bounding box center [914, 116] width 53 height 27
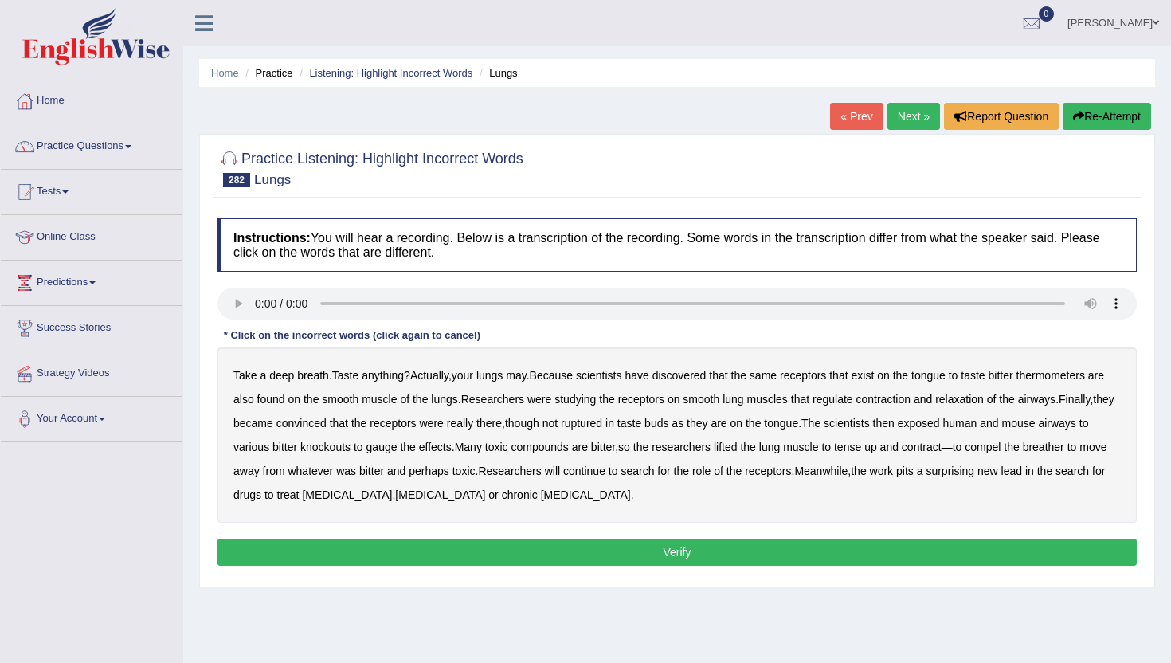
click at [1068, 375] on b "thermometers" at bounding box center [1051, 375] width 69 height 13
click at [602, 421] on b "ruptured" at bounding box center [581, 423] width 41 height 13
click at [351, 445] on b "knockouts" at bounding box center [325, 447] width 50 height 13
click at [914, 472] on b "pits" at bounding box center [905, 471] width 18 height 13
click at [603, 555] on button "Verify" at bounding box center [678, 552] width 920 height 27
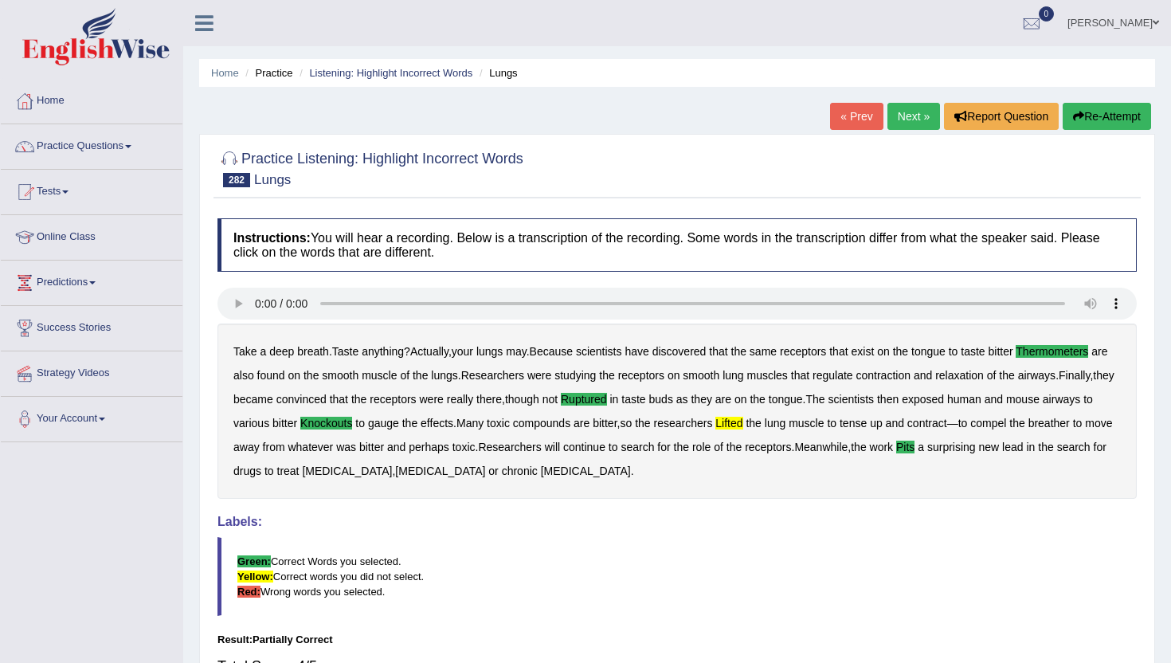
click at [908, 116] on link "Next »" at bounding box center [914, 116] width 53 height 27
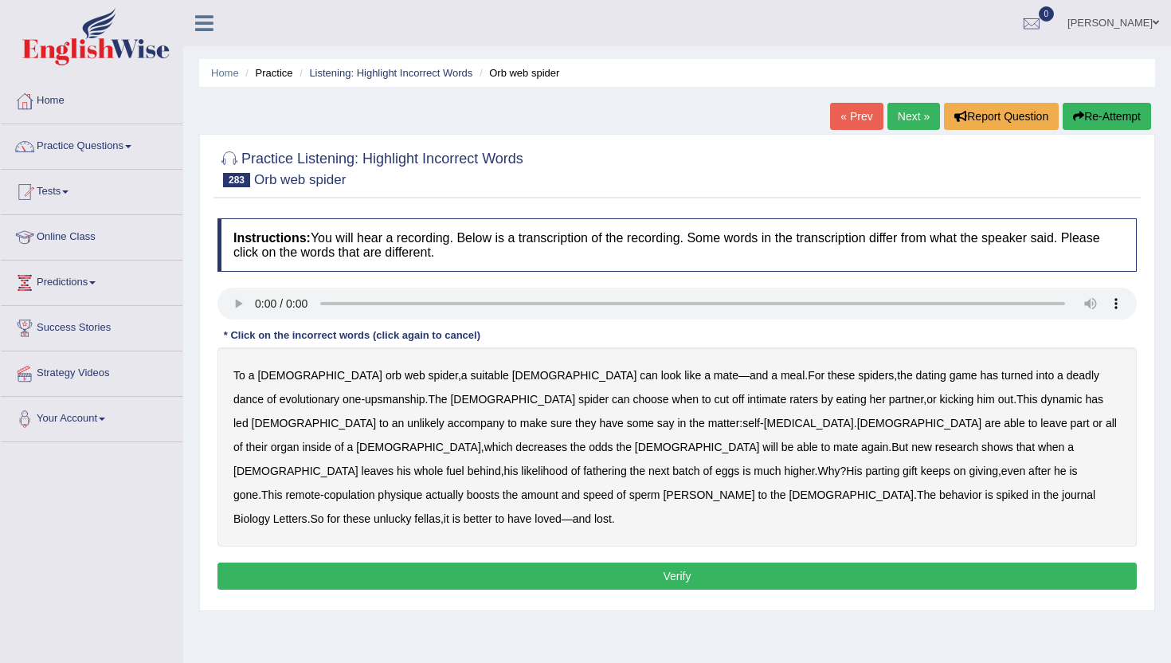
click at [505, 417] on b "accompany" at bounding box center [476, 423] width 57 height 13
click at [1035, 461] on div "To a [DEMOGRAPHIC_DATA] orb web spider , a suitable [DEMOGRAPHIC_DATA] can look…" at bounding box center [678, 446] width 920 height 199
click at [1029, 488] on b "spiked" at bounding box center [1013, 494] width 32 height 13
click at [669, 563] on button "Verify" at bounding box center [678, 576] width 920 height 27
